Goal: Task Accomplishment & Management: Manage account settings

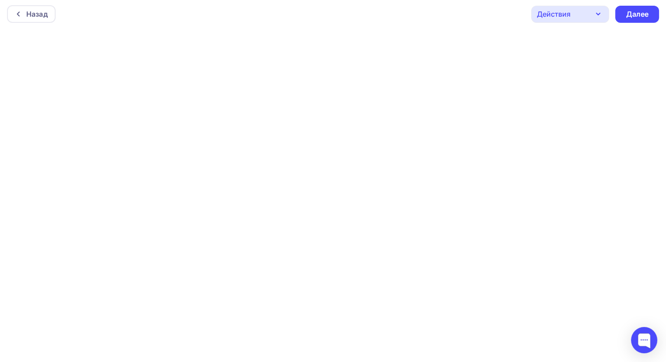
scroll to position [2, 0]
click at [645, 15] on div "Далее" at bounding box center [637, 14] width 23 height 10
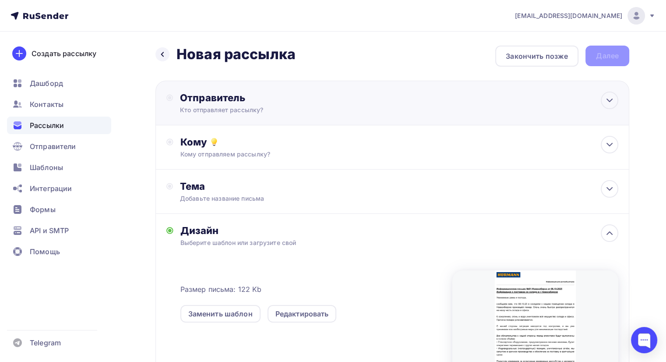
click at [285, 110] on div "Кто отправляет рассылку?" at bounding box center [265, 110] width 171 height 9
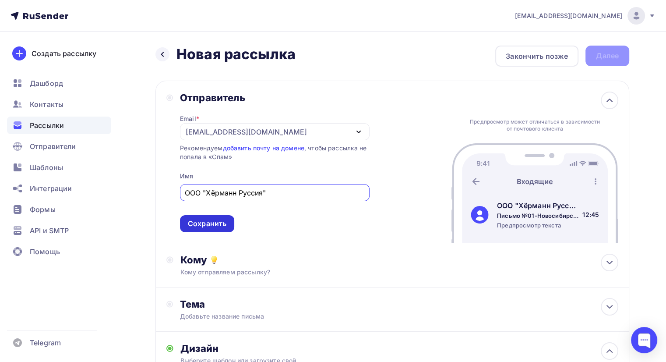
type input "ООО "Хёрманн Руссия""
click at [199, 224] on div "Сохранить" at bounding box center [207, 224] width 39 height 10
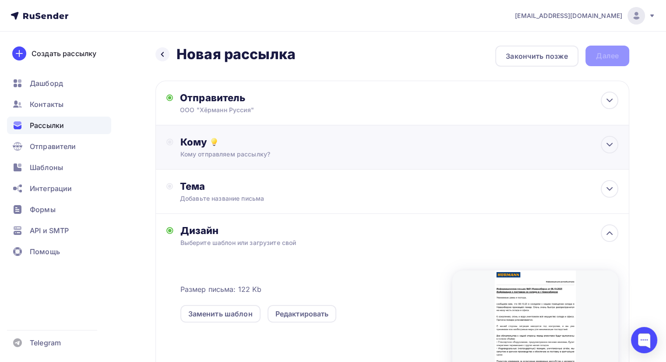
click at [265, 150] on div "Кому отправляем рассылку?" at bounding box center [378, 154] width 394 height 9
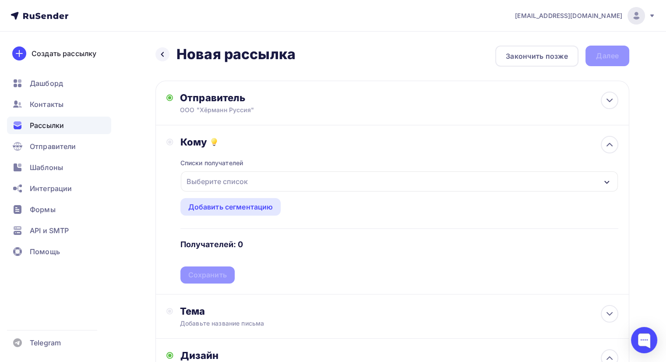
click at [265, 179] on div "Выберите список" at bounding box center [399, 181] width 437 height 20
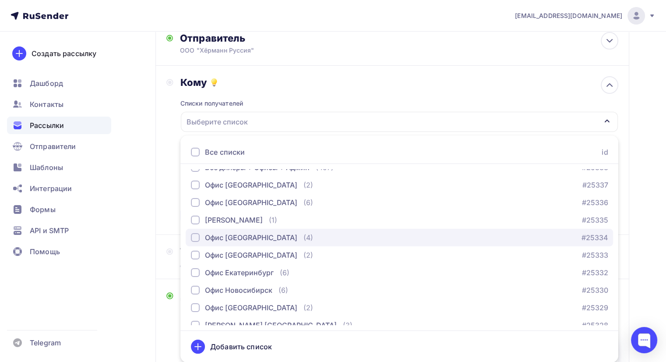
scroll to position [44, 0]
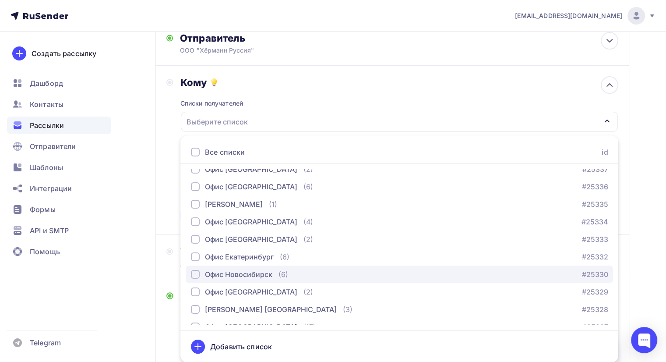
click at [267, 274] on div "Офис Новосибирск" at bounding box center [238, 274] width 67 height 11
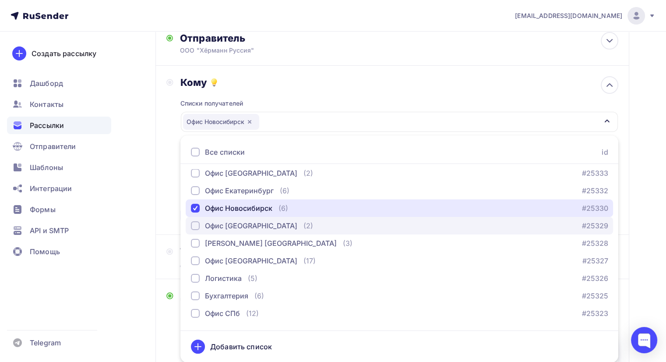
scroll to position [131, 0]
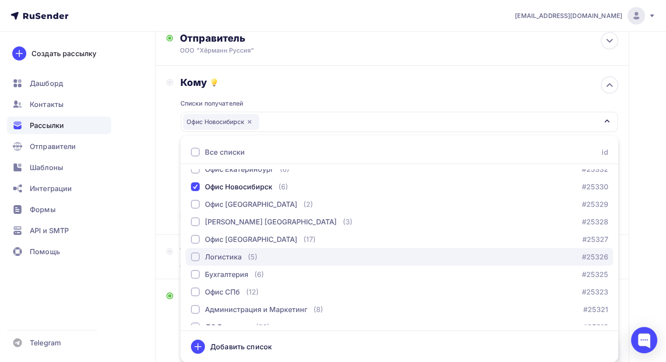
click at [255, 259] on div "(5)" at bounding box center [253, 257] width 10 height 11
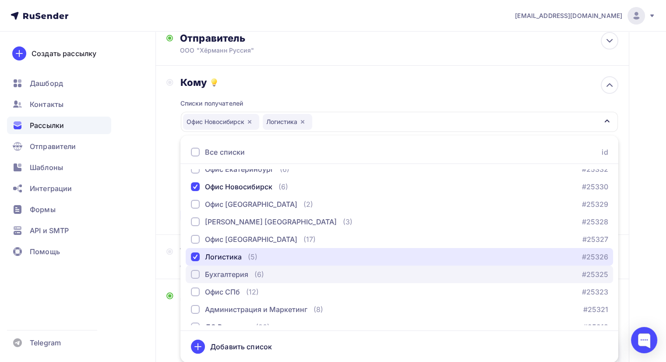
scroll to position [175, 0]
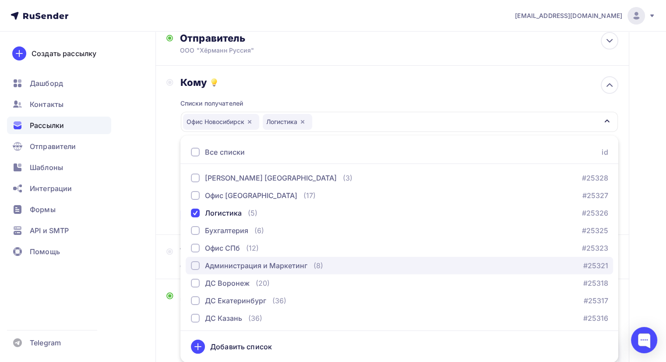
click at [268, 266] on div "Администрация и Маркетинг" at bounding box center [256, 265] width 103 height 11
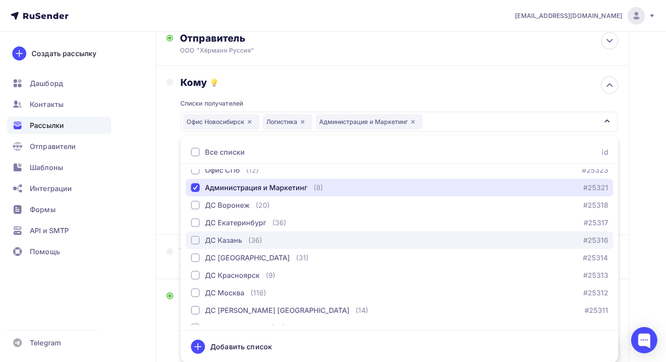
scroll to position [263, 0]
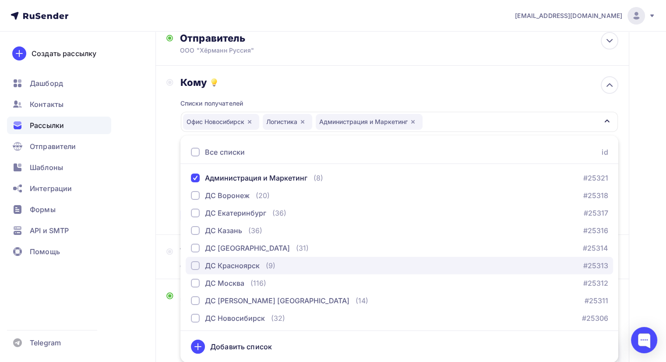
click at [266, 269] on div "(9)" at bounding box center [271, 265] width 10 height 11
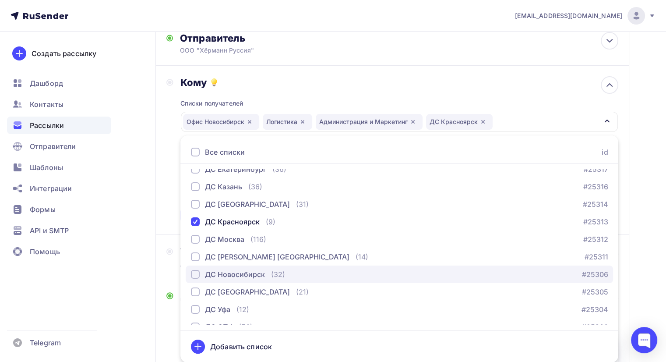
click at [261, 271] on div "ДС Новосибирск" at bounding box center [235, 274] width 60 height 11
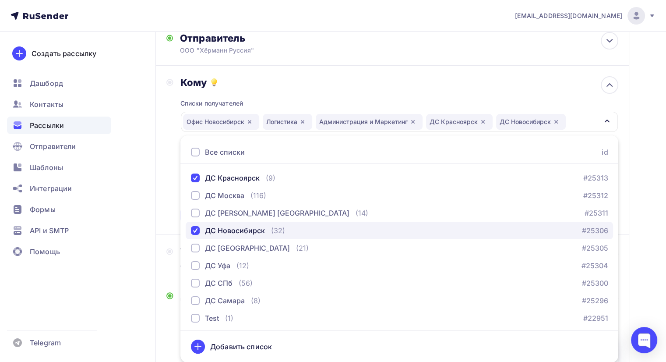
scroll to position [352, 0]
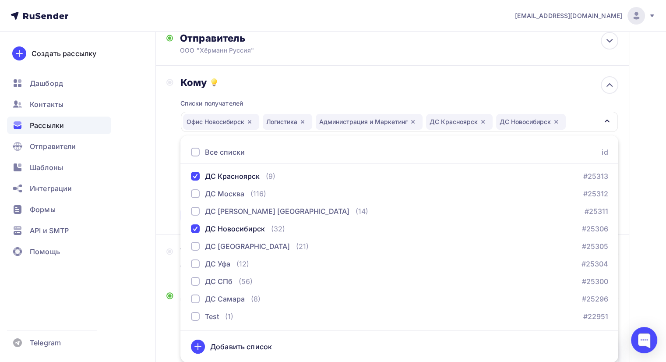
click at [650, 226] on div "Назад Новая рассылка Новая рассылка Закончить позже Далее Отправитель ООО "Хёрм…" at bounding box center [333, 273] width 666 height 602
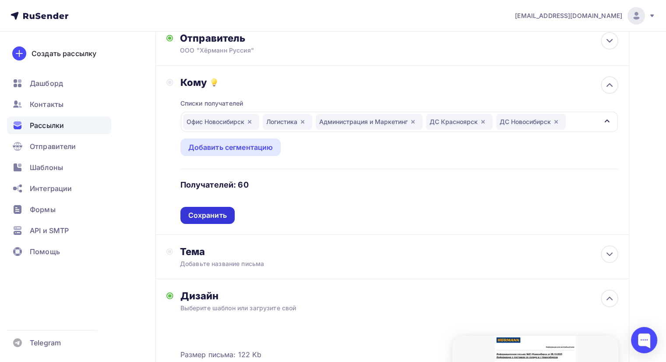
click at [216, 213] on div "Сохранить" at bounding box center [207, 215] width 39 height 10
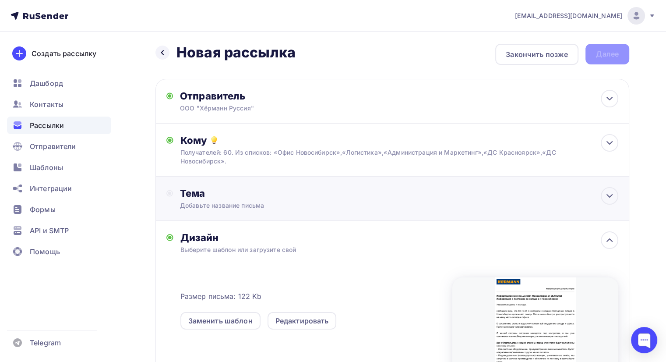
scroll to position [0, 0]
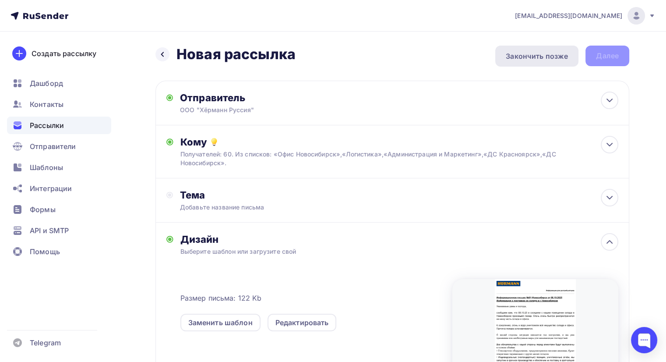
click at [540, 60] on div "Закончить позже" at bounding box center [537, 56] width 62 height 11
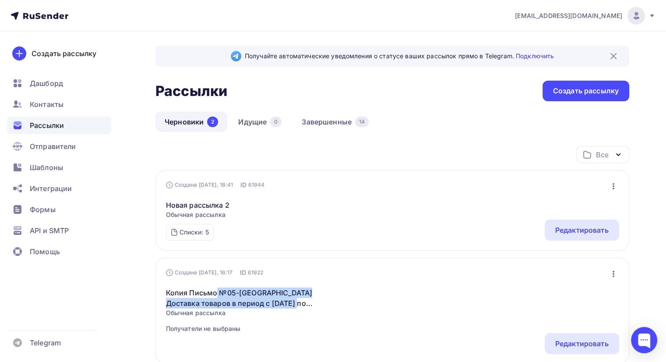
drag, startPoint x: 217, startPoint y: 283, endPoint x: 326, endPoint y: 298, distance: 110.2
click at [326, 298] on div "Копия Письмо №05-[GEOGRAPHIC_DATA] Доставка товаров в период с [DATE] по [DATE]…" at bounding box center [392, 305] width 453 height 56
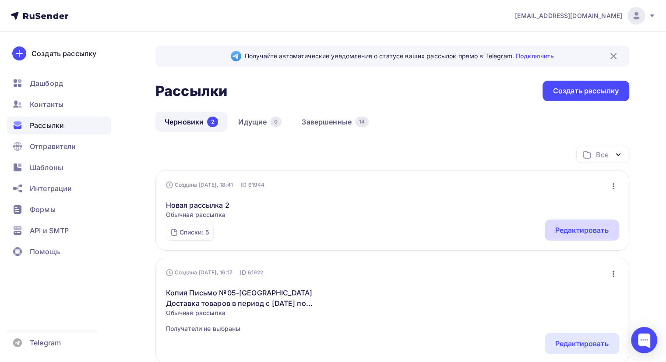
click at [564, 230] on div "Редактировать" at bounding box center [582, 230] width 53 height 11
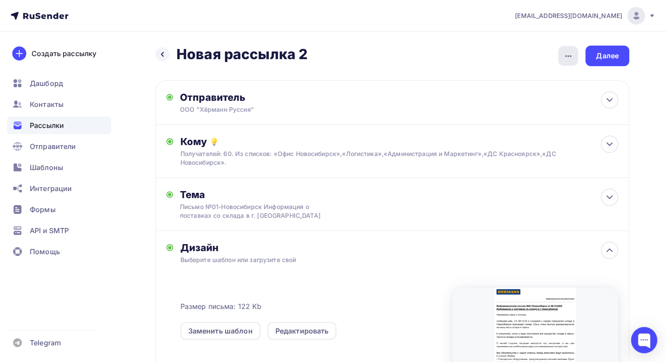
click at [566, 58] on icon "button" at bounding box center [568, 56] width 11 height 11
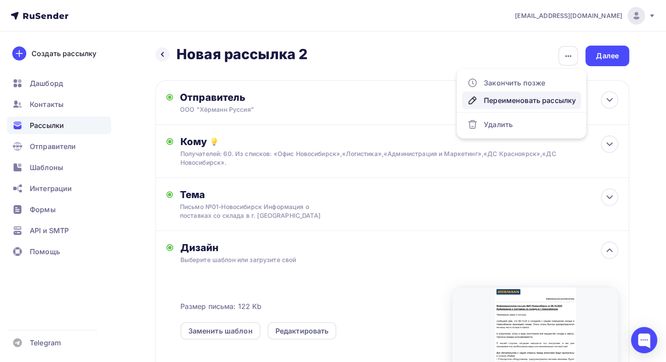
click at [545, 99] on div "Переименовать рассылку" at bounding box center [522, 100] width 109 height 11
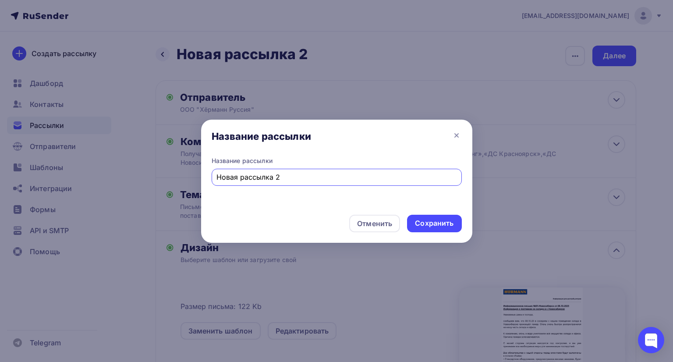
drag, startPoint x: 294, startPoint y: 181, endPoint x: 189, endPoint y: 179, distance: 104.7
click at [189, 179] on div "Название рассылки Название рассылки Новая рассылка 2 Отменить Сохранить" at bounding box center [336, 181] width 673 height 362
click at [233, 179] on input "№05-[GEOGRAPHIC_DATA] Доставка товаров в период с [DATE] по [DATE]" at bounding box center [336, 177] width 240 height 11
drag, startPoint x: 238, startPoint y: 176, endPoint x: 252, endPoint y: 176, distance: 13.6
click at [252, 176] on input "№01-[GEOGRAPHIC_DATA] Доставка товаров в период с [DATE] по [DATE]" at bounding box center [336, 177] width 240 height 11
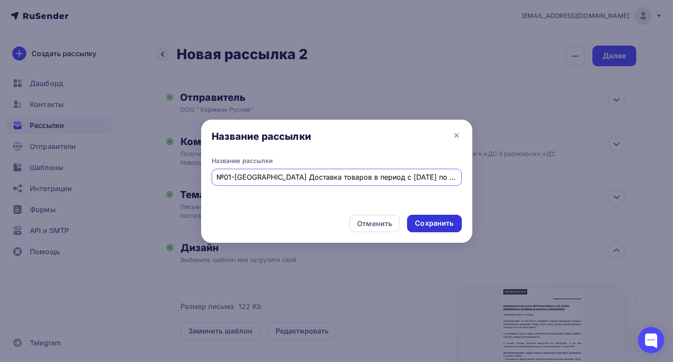
type input "№01-[GEOGRAPHIC_DATA] Доставка товаров в период с [DATE] по [DATE]"
click at [436, 221] on div "Сохранить" at bounding box center [434, 223] width 39 height 10
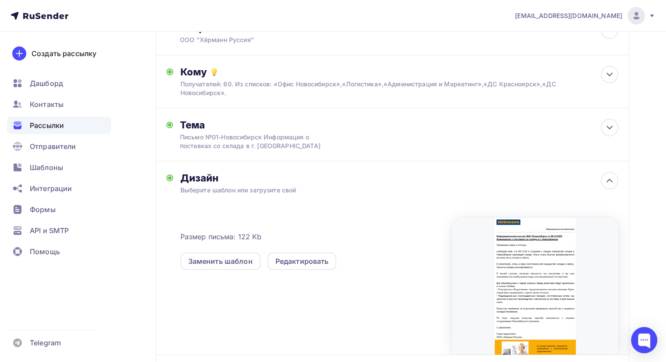
scroll to position [88, 0]
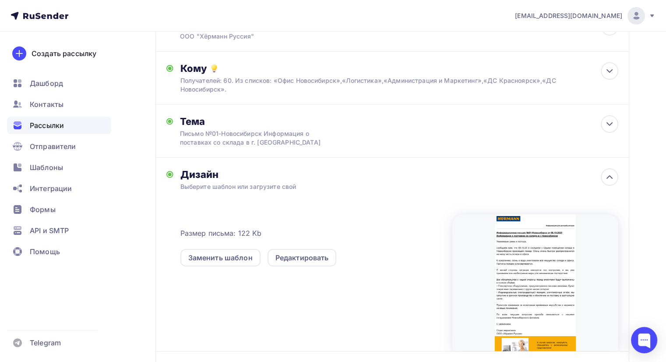
click at [557, 248] on div at bounding box center [536, 282] width 166 height 137
click at [287, 261] on div "Редактировать" at bounding box center [302, 257] width 53 height 11
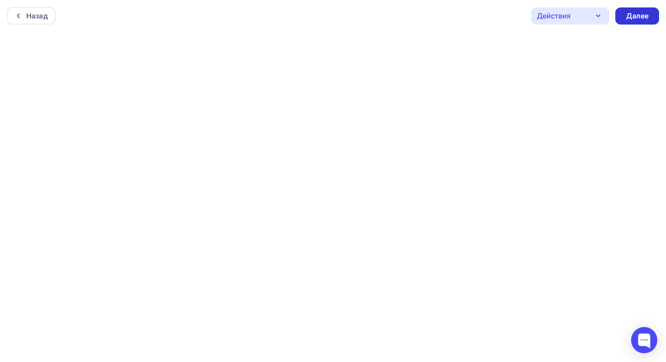
click at [634, 17] on div "Далее" at bounding box center [637, 16] width 23 height 10
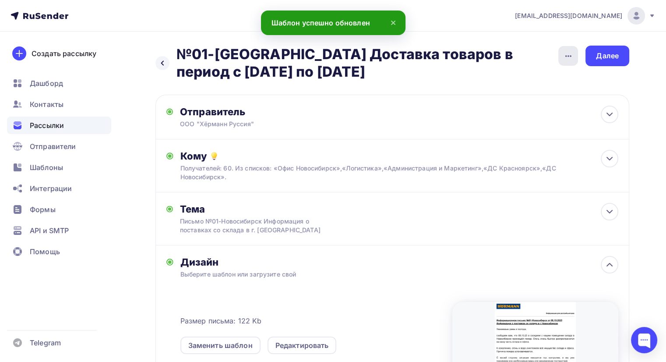
click at [563, 53] on icon "button" at bounding box center [568, 56] width 11 height 11
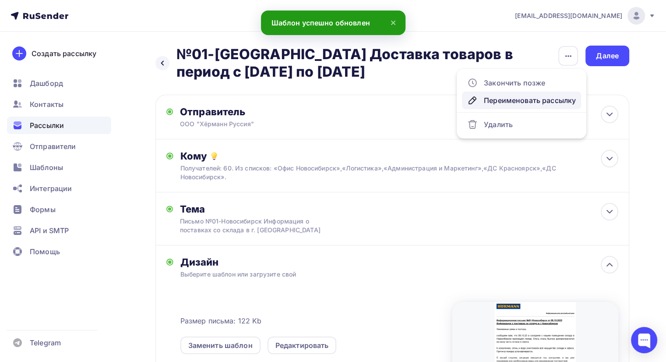
click at [550, 99] on div "Переименовать рассылку" at bounding box center [522, 100] width 109 height 11
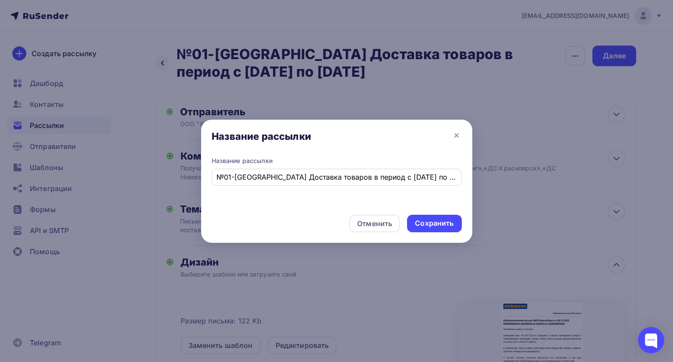
drag, startPoint x: 457, startPoint y: 177, endPoint x: 288, endPoint y: 175, distance: 168.7
click at [288, 174] on div "№01-[GEOGRAPHIC_DATA] Доставка товаров в период с [DATE] по [DATE]" at bounding box center [337, 177] width 250 height 17
click at [288, 175] on input "№01-[GEOGRAPHIC_DATA] Доставка товаров в период с [DATE] по [DATE]" at bounding box center [336, 177] width 240 height 11
drag, startPoint x: 286, startPoint y: 175, endPoint x: 457, endPoint y: 177, distance: 171.3
click at [457, 177] on div "№01-[GEOGRAPHIC_DATA] Доставка товаров в период с [DATE] по [DATE]" at bounding box center [337, 177] width 250 height 17
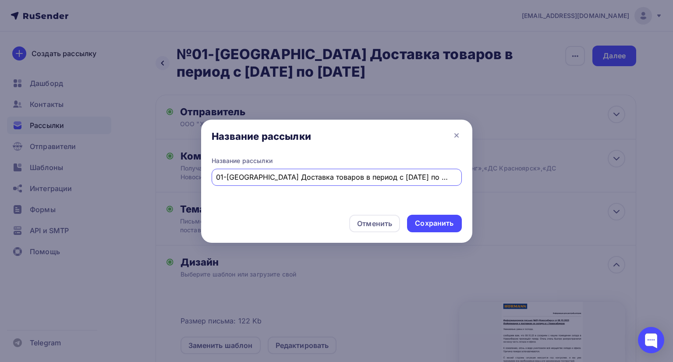
paste input "нформация о поставках со склада в г. [GEOGRAPHIC_DATA]"
click at [287, 177] on input "№01-[GEOGRAPHIC_DATA] Информация о поставках со склада в г. [GEOGRAPHIC_DATA]" at bounding box center [336, 177] width 240 height 11
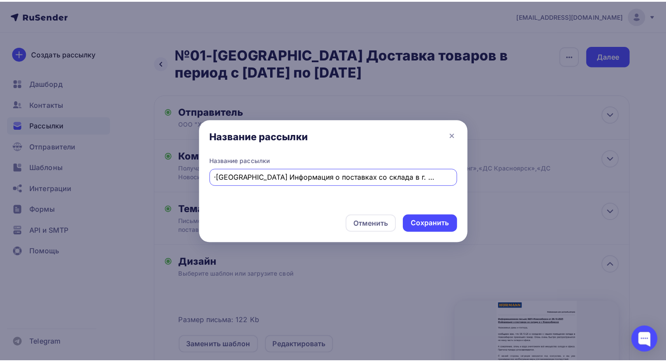
scroll to position [0, 0]
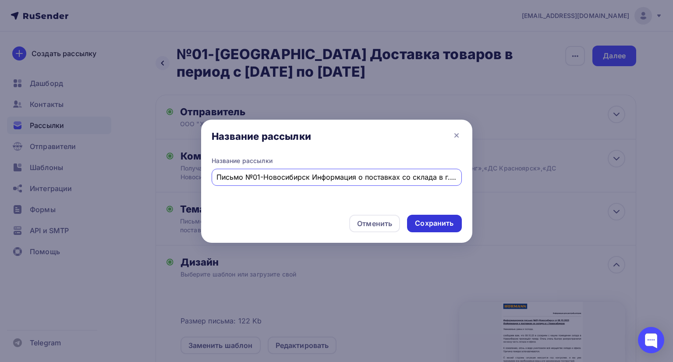
type input "Письмо №01-Новосибирск Информация о поставках со склада в г. [GEOGRAPHIC_DATA]"
click at [440, 221] on div "Сохранить" at bounding box center [434, 223] width 39 height 10
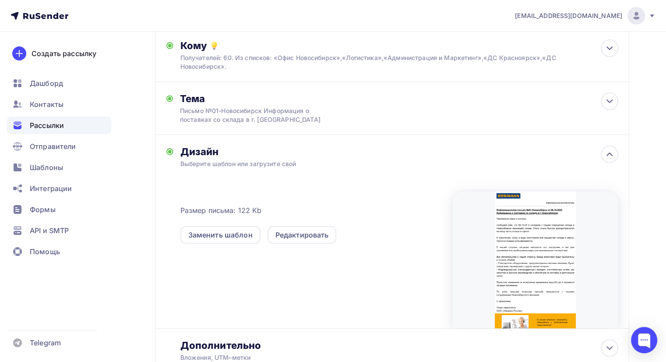
scroll to position [134, 0]
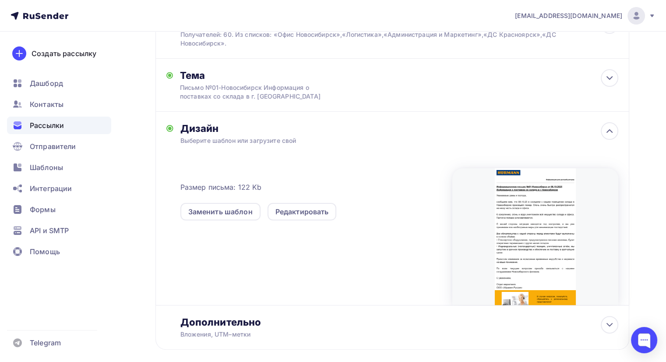
click at [521, 225] on div at bounding box center [536, 236] width 166 height 137
click at [526, 230] on div at bounding box center [536, 236] width 166 height 137
click at [313, 216] on div "Редактировать" at bounding box center [302, 211] width 53 height 11
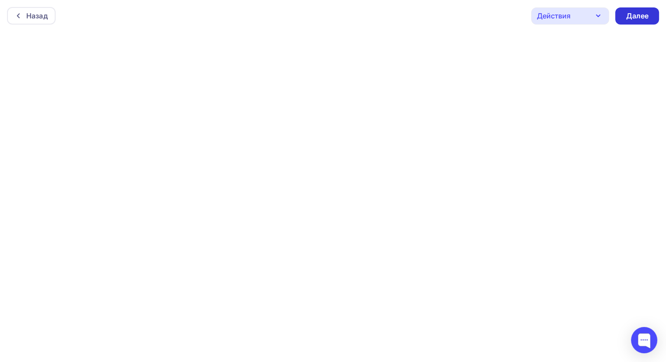
click at [639, 18] on div "Далее" at bounding box center [637, 16] width 23 height 10
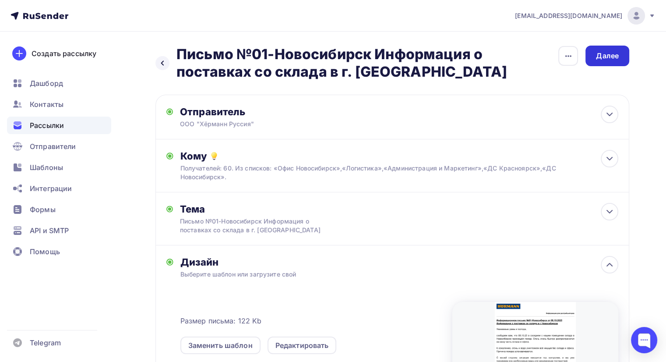
click at [613, 65] on div "Далее" at bounding box center [608, 56] width 44 height 21
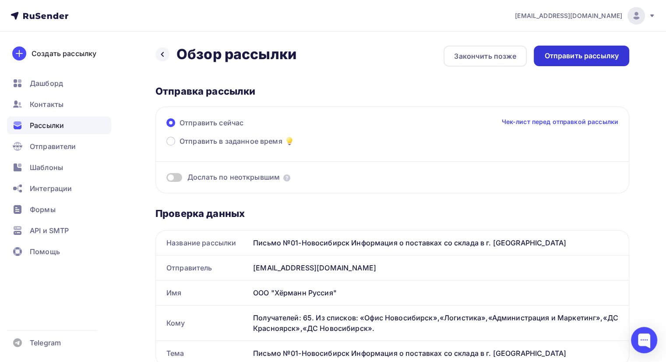
click at [585, 49] on div "Отправить рассылку" at bounding box center [582, 56] width 96 height 21
